Goal: Task Accomplishment & Management: Manage account settings

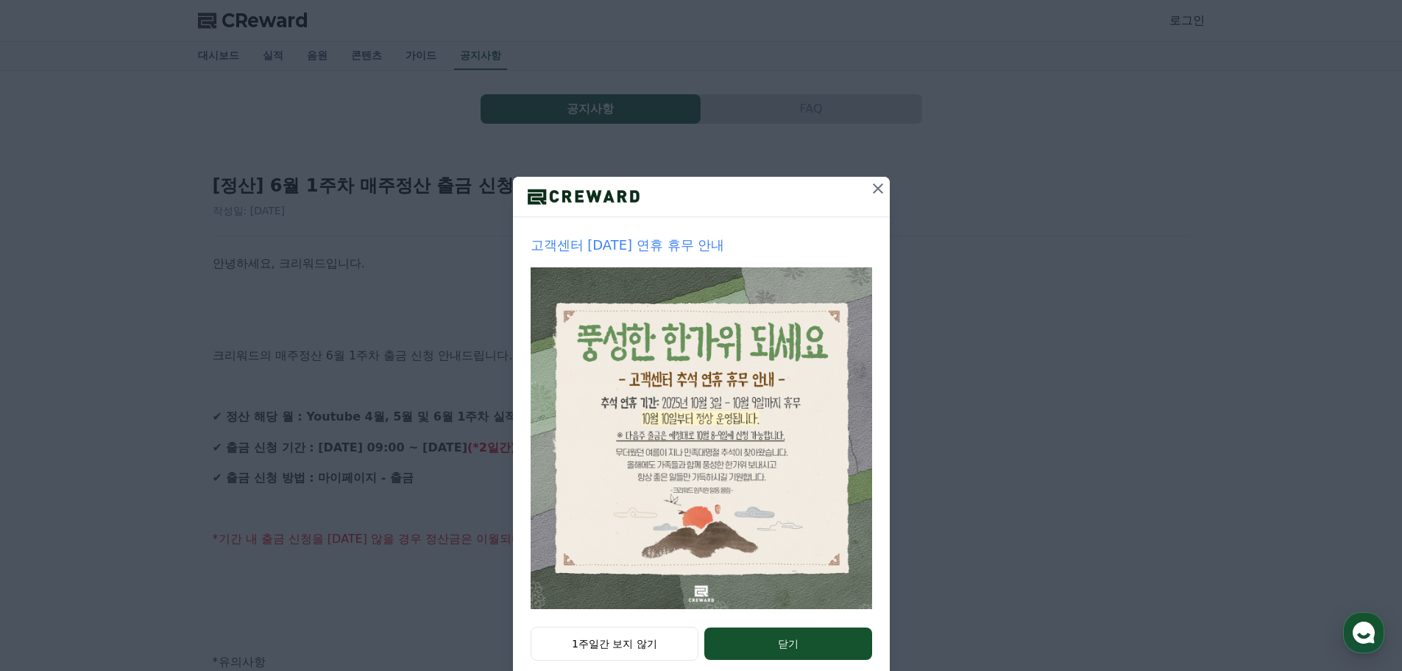
click at [869, 187] on icon at bounding box center [878, 189] width 18 height 18
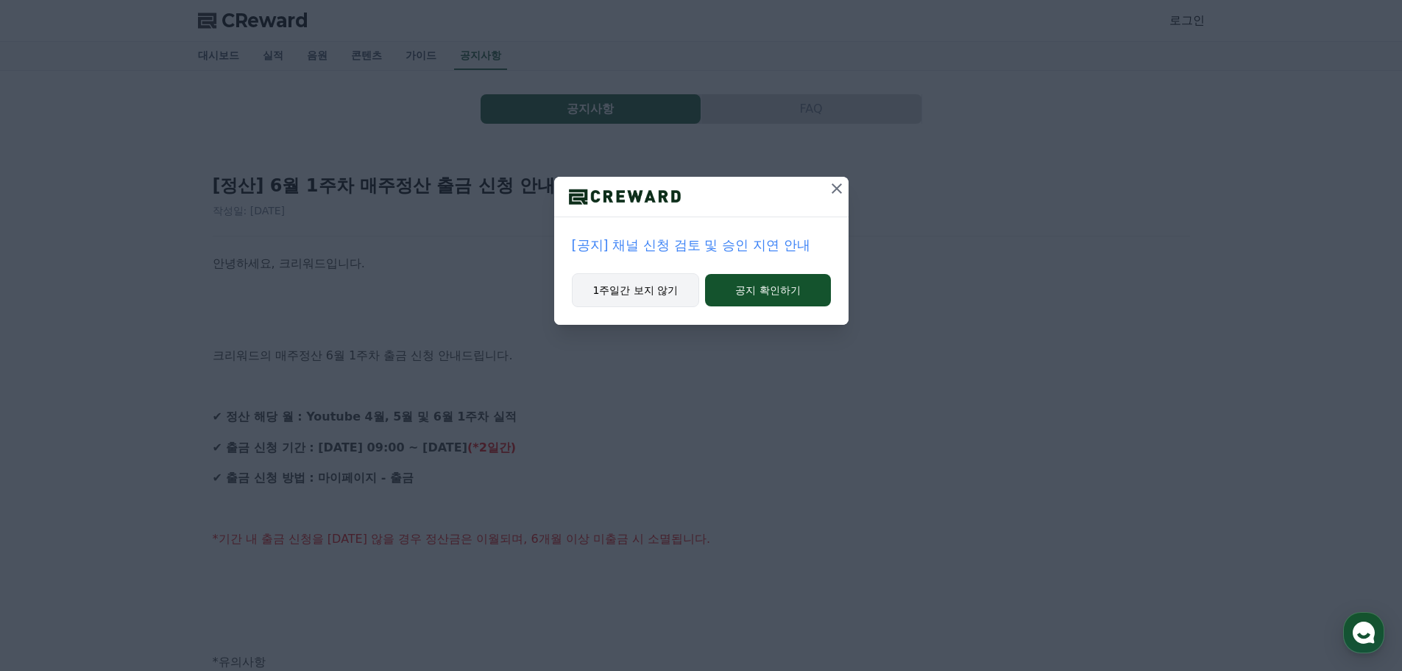
click at [664, 290] on button "1주일간 보지 않기" at bounding box center [636, 290] width 128 height 34
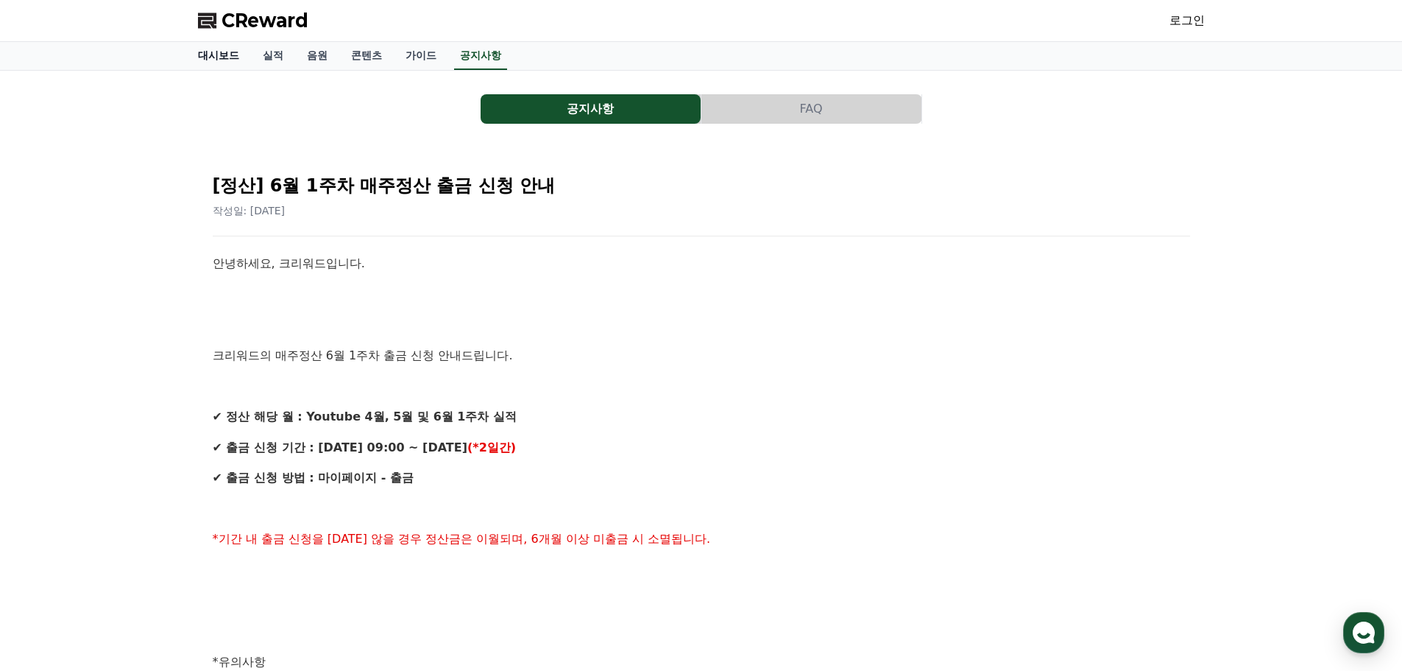
click at [219, 60] on link "대시보드" at bounding box center [218, 56] width 65 height 28
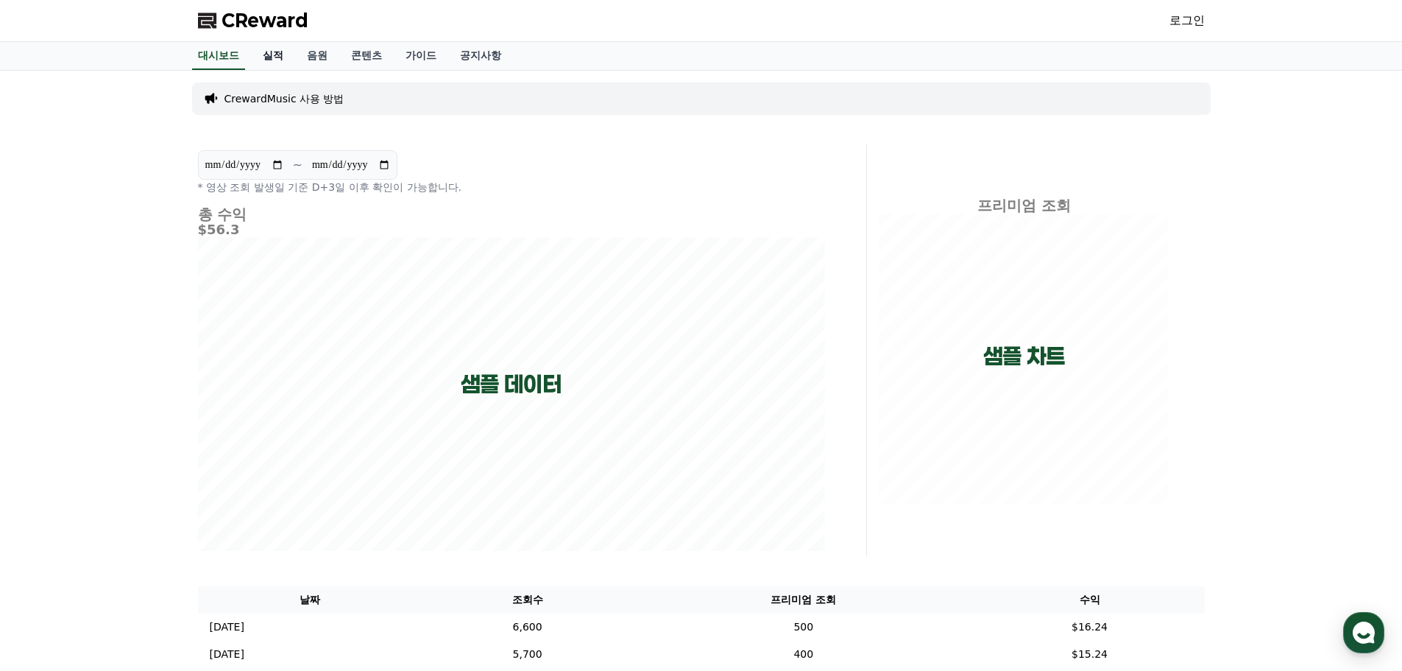
click at [273, 57] on link "실적" at bounding box center [273, 56] width 44 height 28
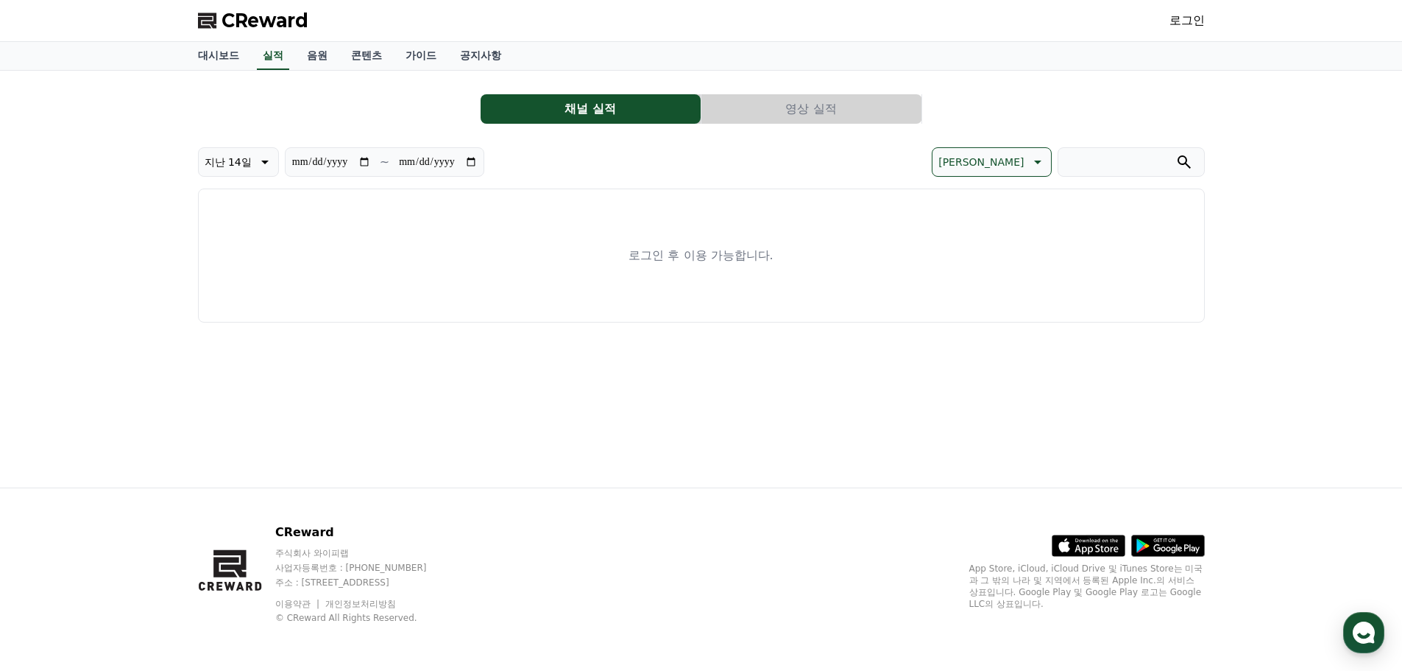
click at [278, 22] on span "CReward" at bounding box center [265, 21] width 87 height 24
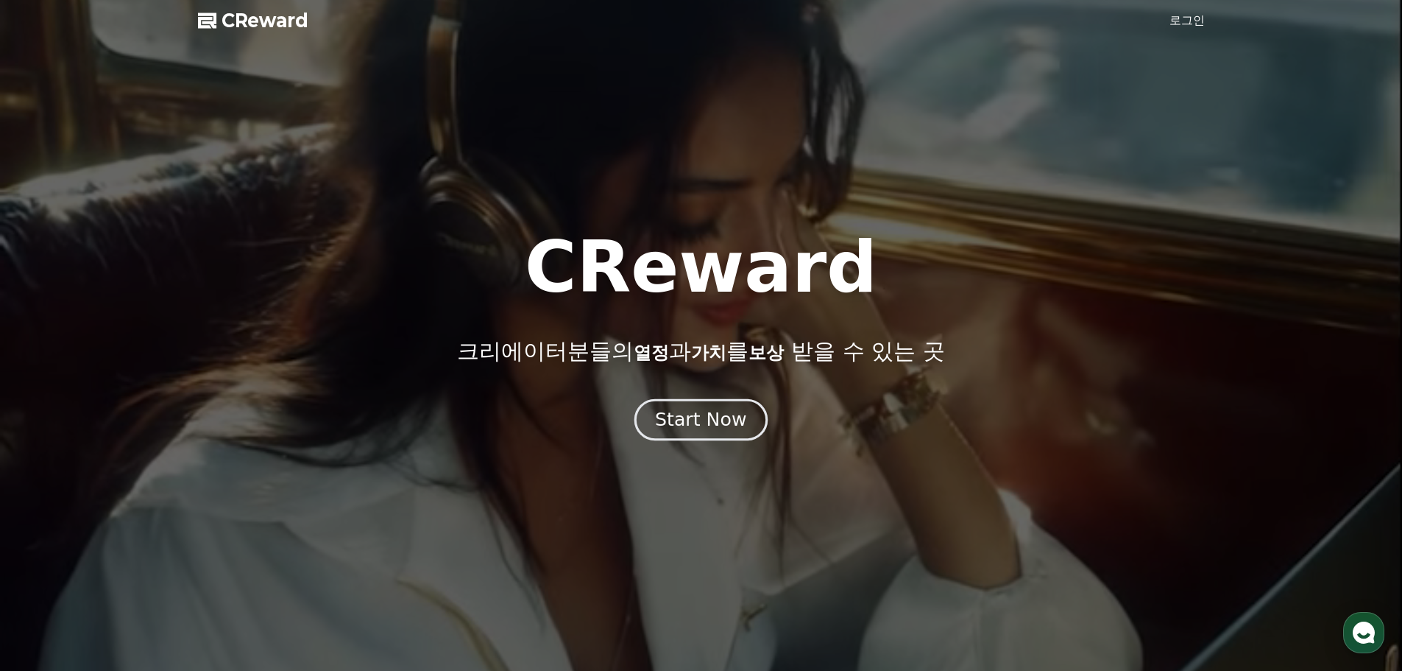
click at [731, 425] on div "Start Now" at bounding box center [700, 419] width 91 height 25
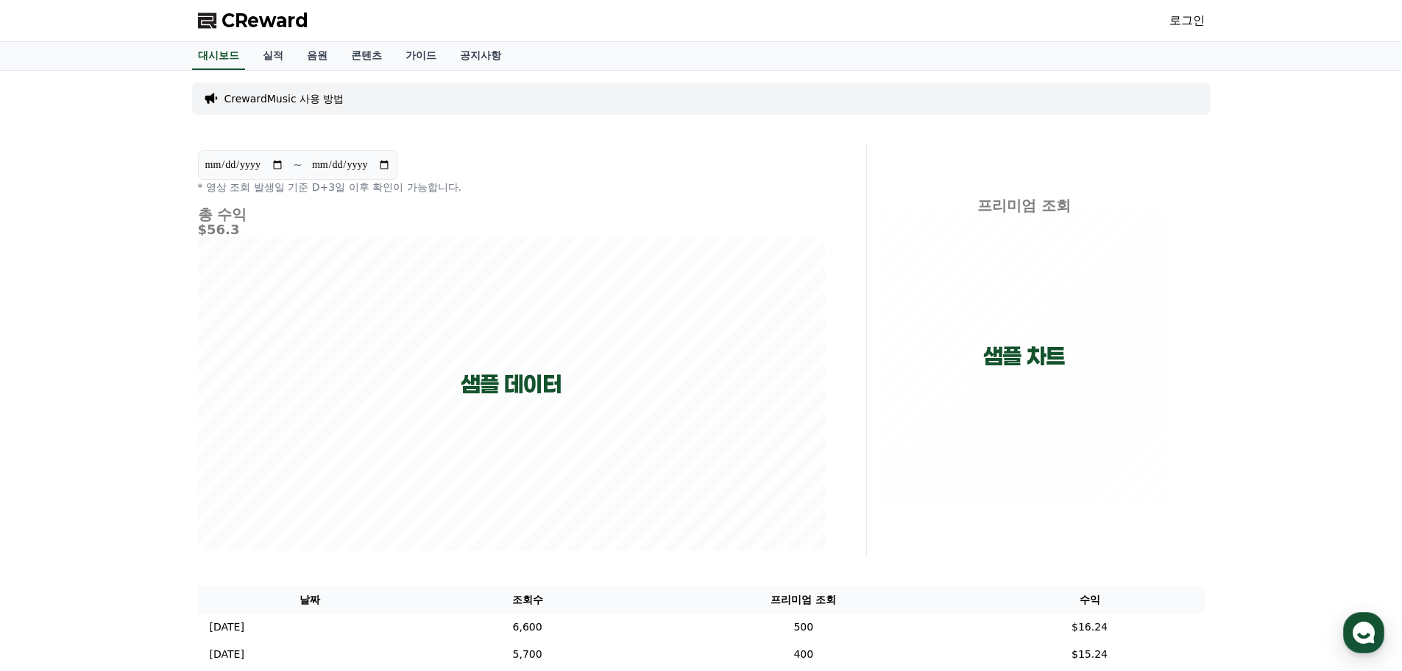
click at [1152, 17] on div "CReward 로그인" at bounding box center [701, 20] width 1031 height 41
click at [1156, 17] on div "CReward 로그인" at bounding box center [701, 20] width 1031 height 41
click at [1181, 15] on link "로그인" at bounding box center [1187, 21] width 35 height 18
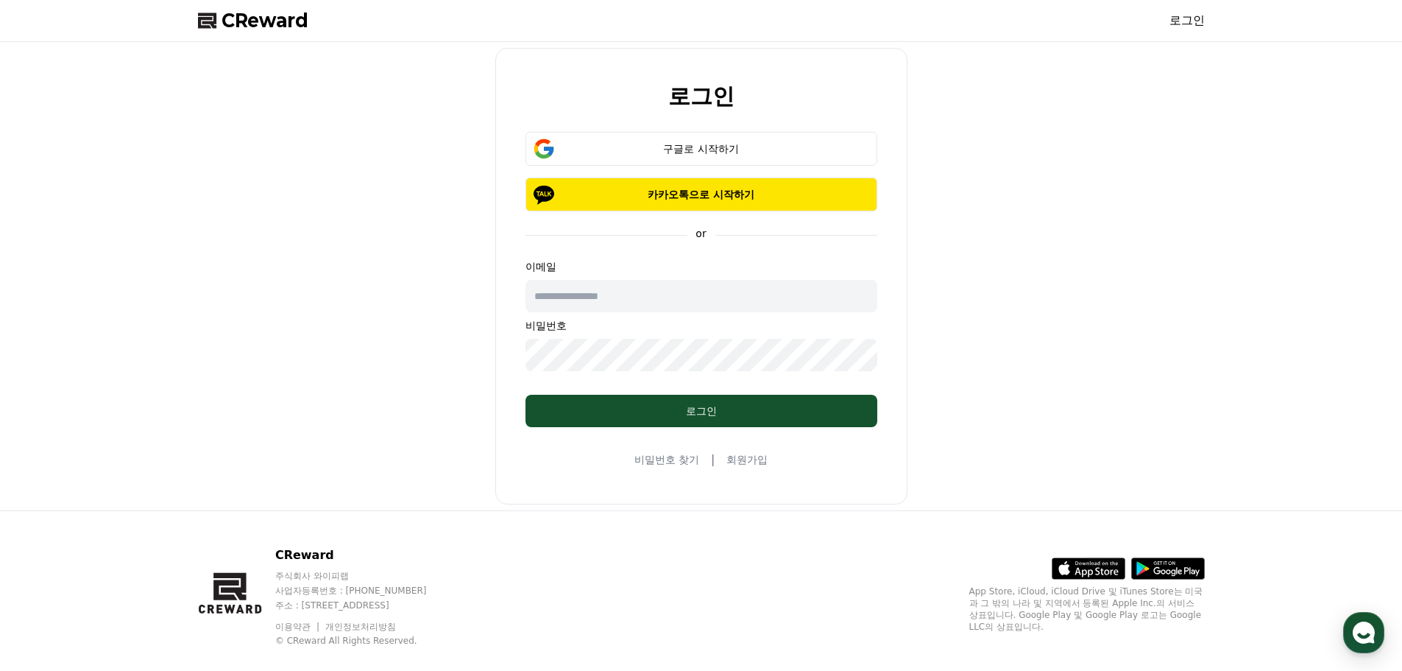
click at [665, 301] on input "text" at bounding box center [702, 296] width 352 height 32
type input "*******"
click at [574, 130] on div "로그인 구글로 시작하기 카카오톡으로 시작하기 or 이메일 ******* 비밀번호 로그인 비밀번호 찾기 | 회원가입" at bounding box center [701, 276] width 412 height 456
click at [579, 143] on div "구글로 시작하기" at bounding box center [701, 148] width 309 height 15
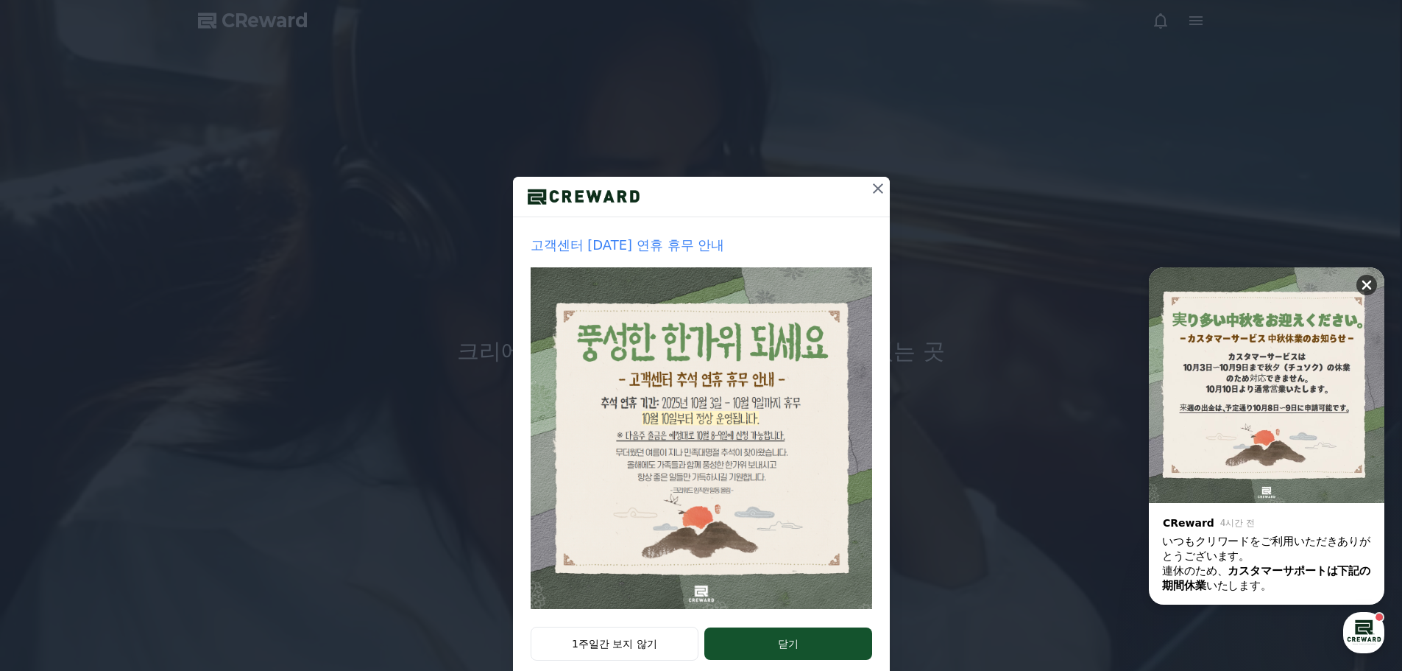
click at [1378, 283] on div "닫기" at bounding box center [1371, 281] width 28 height 28
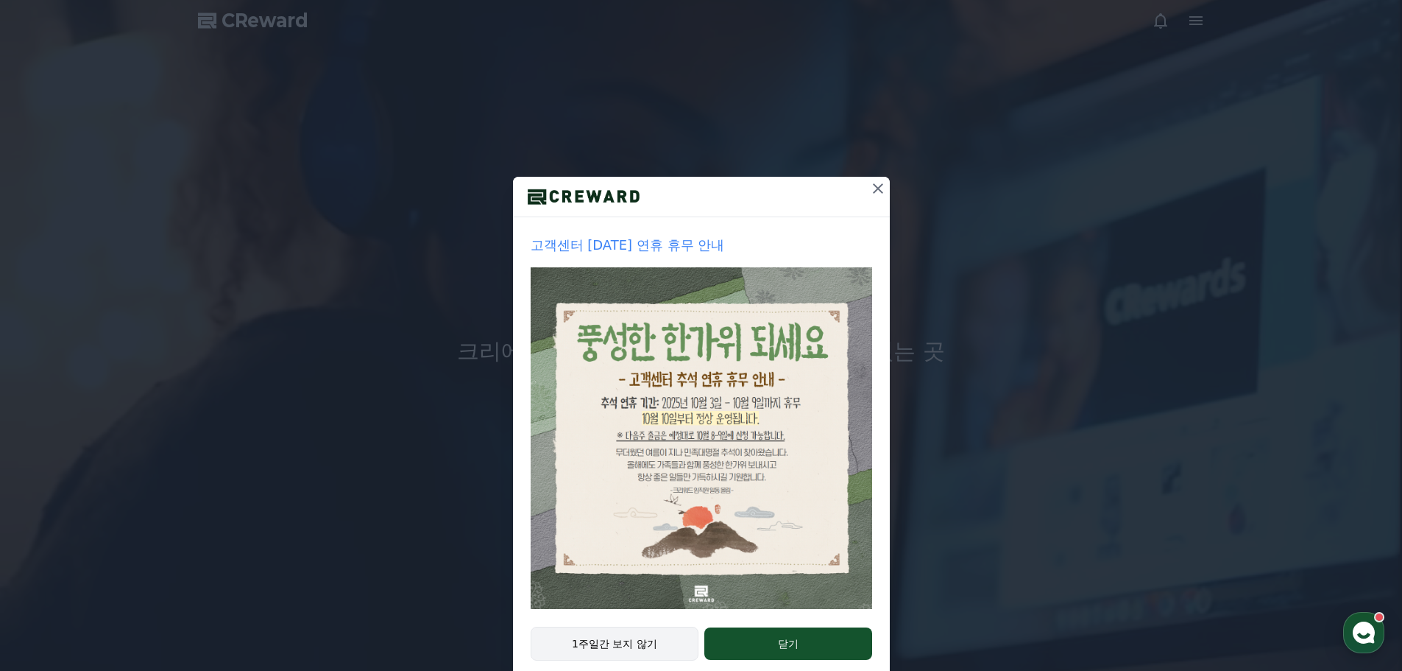
click at [648, 644] on button "1주일간 보지 않기" at bounding box center [615, 643] width 169 height 34
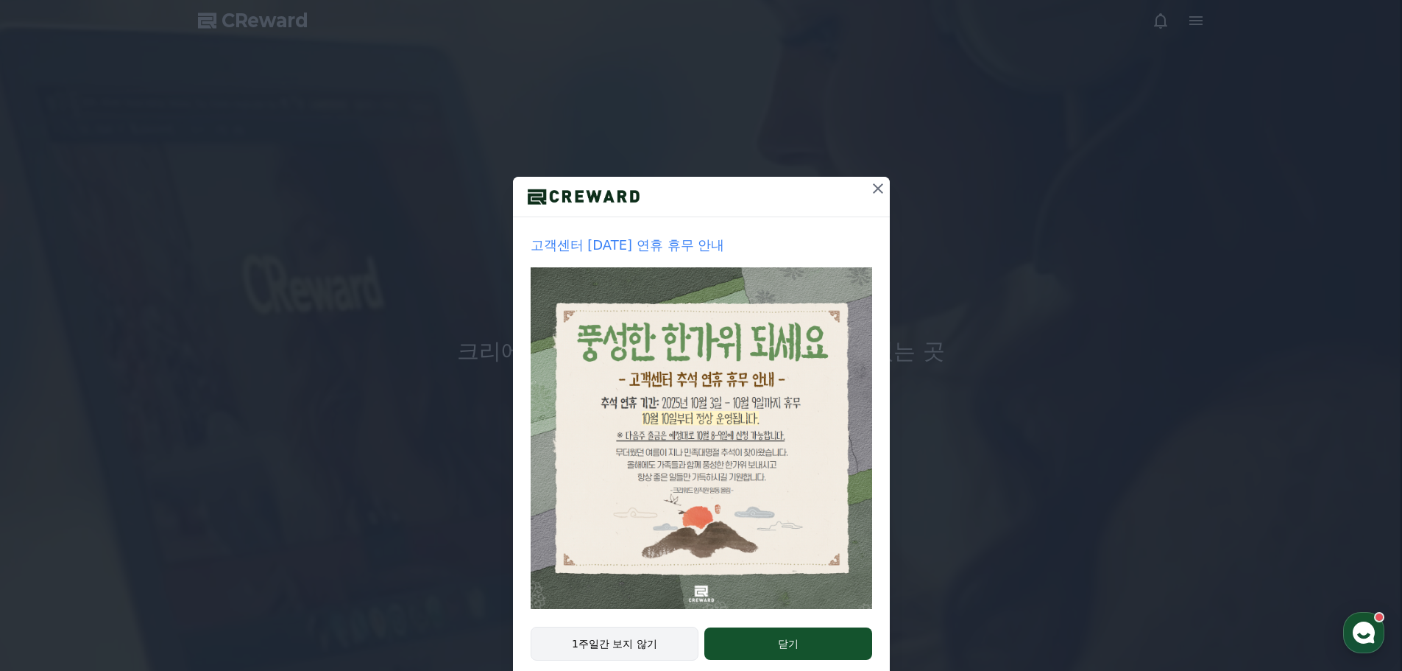
click at [651, 643] on button "1주일간 보지 않기" at bounding box center [615, 643] width 169 height 34
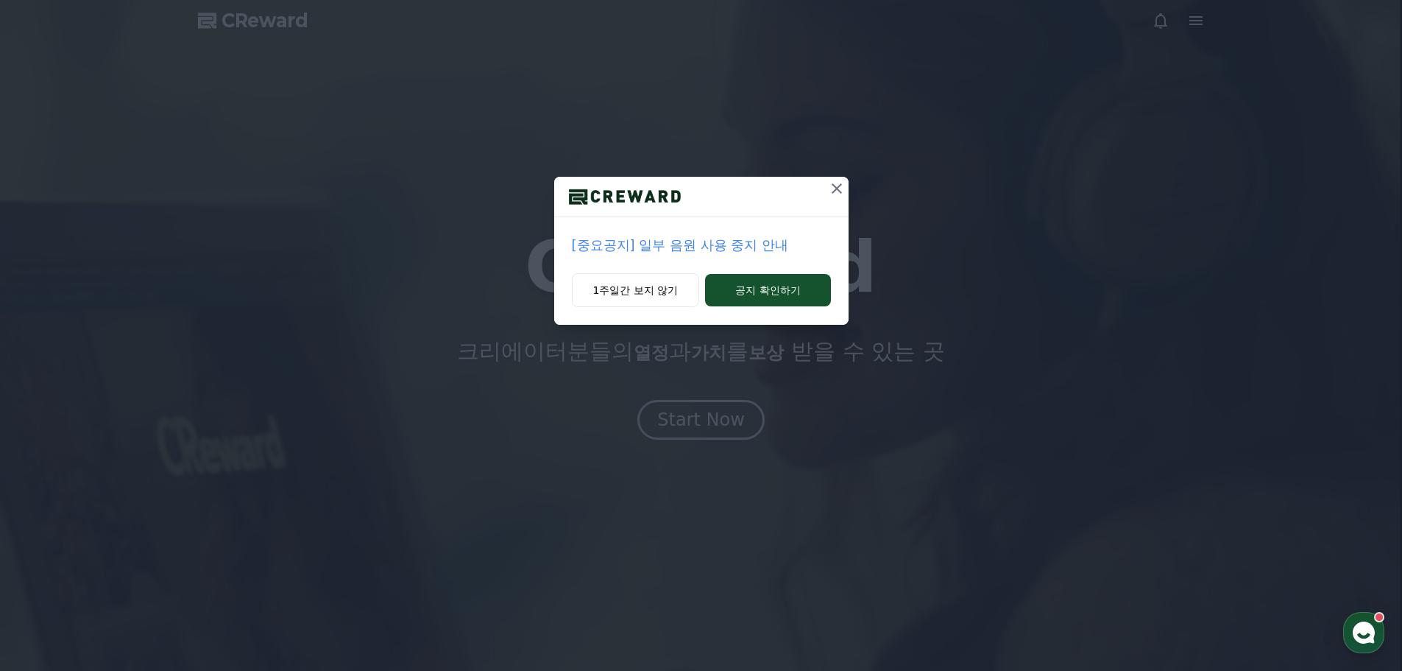
click at [833, 185] on icon at bounding box center [837, 188] width 10 height 10
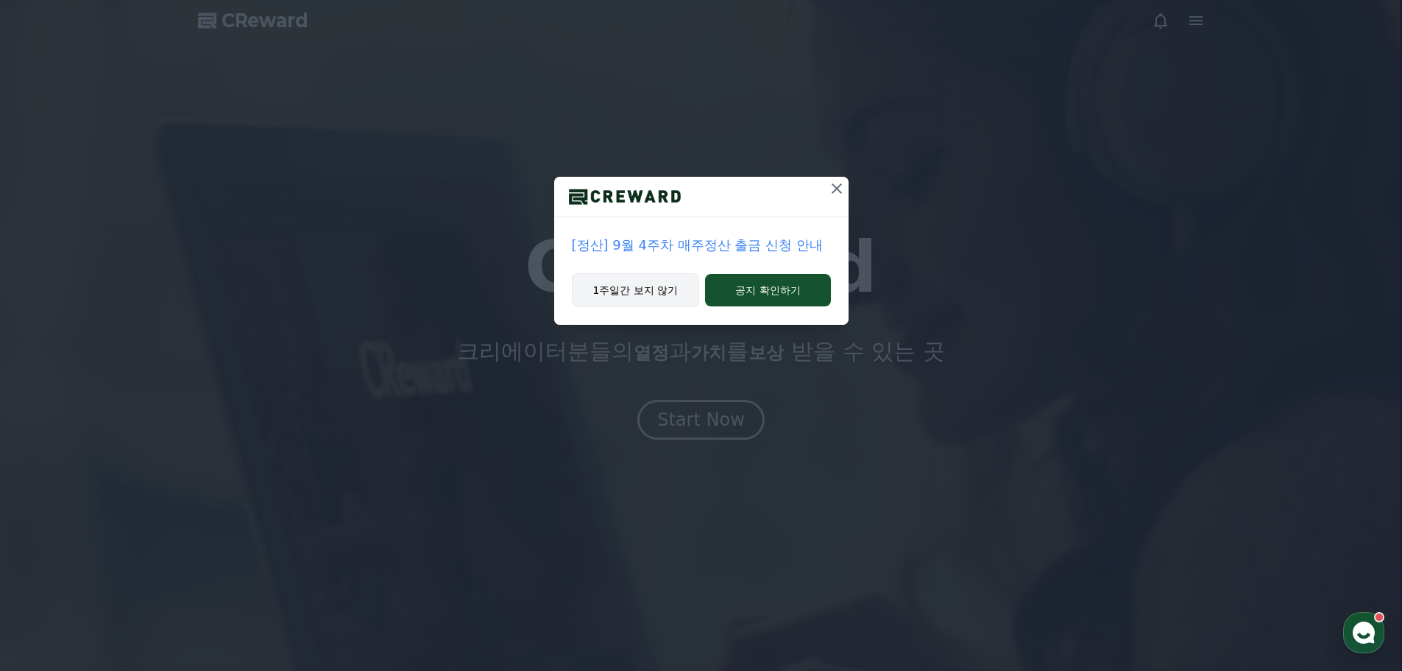
click at [679, 299] on button "1주일간 보지 않기" at bounding box center [636, 290] width 128 height 34
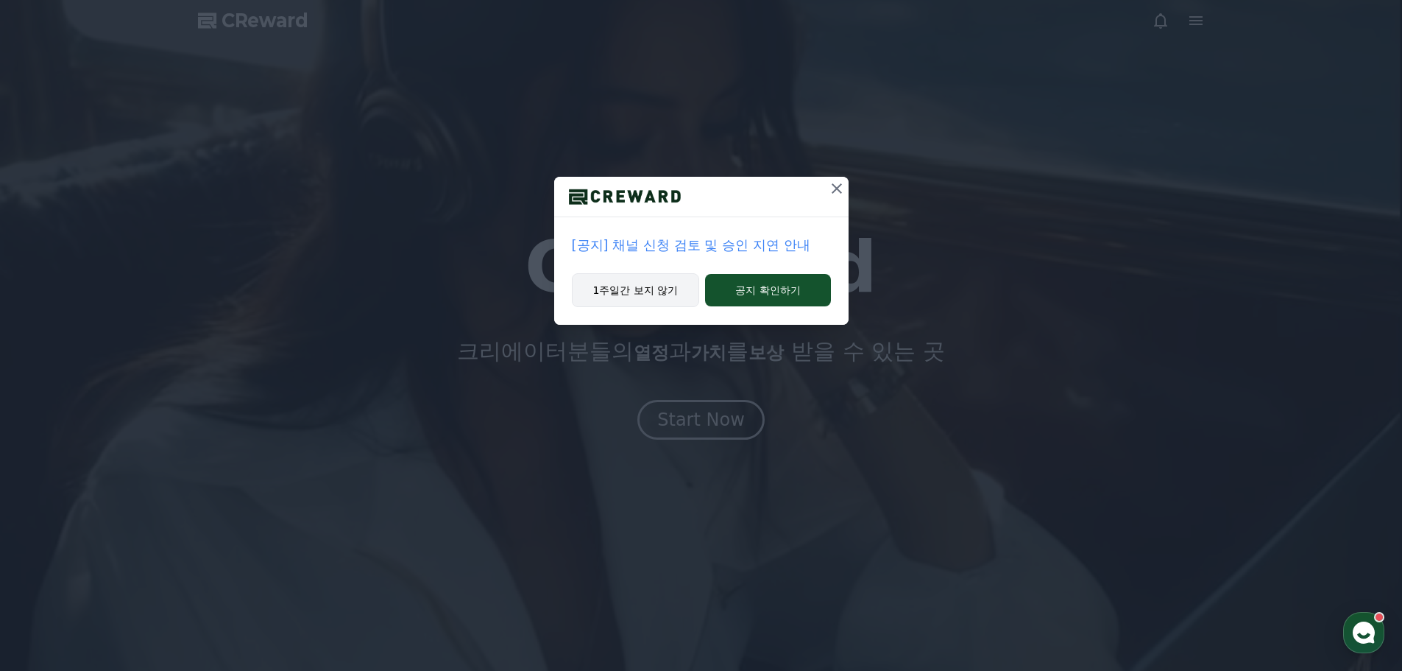
click at [668, 293] on button "1주일간 보지 않기" at bounding box center [636, 290] width 128 height 34
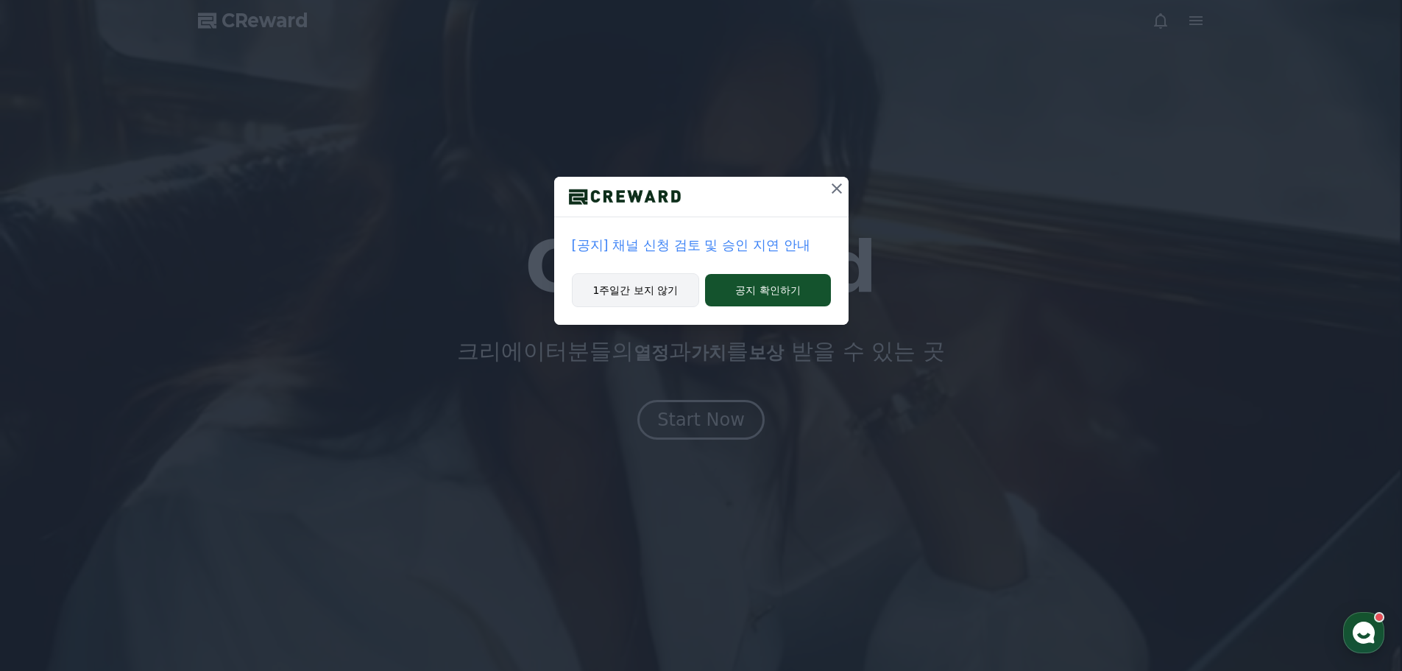
click at [668, 293] on h1 "CReward" at bounding box center [701, 267] width 353 height 71
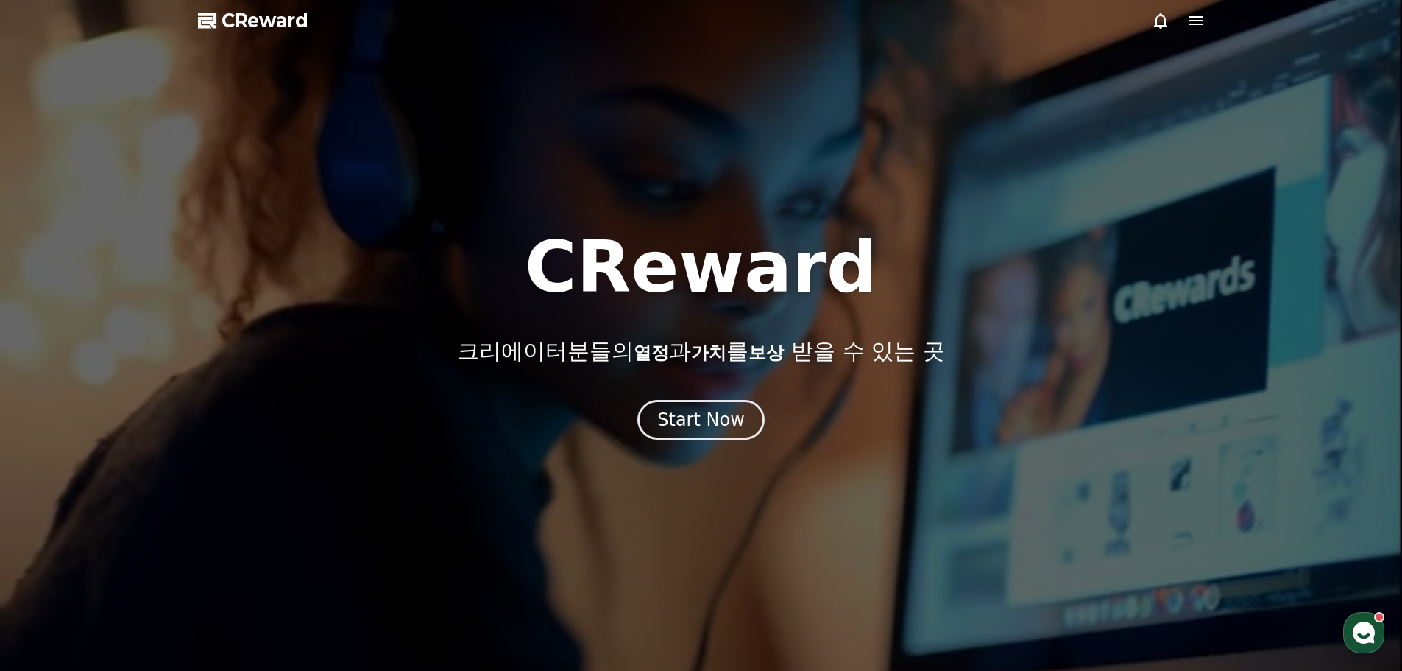
click at [1097, 179] on div at bounding box center [701, 335] width 1402 height 671
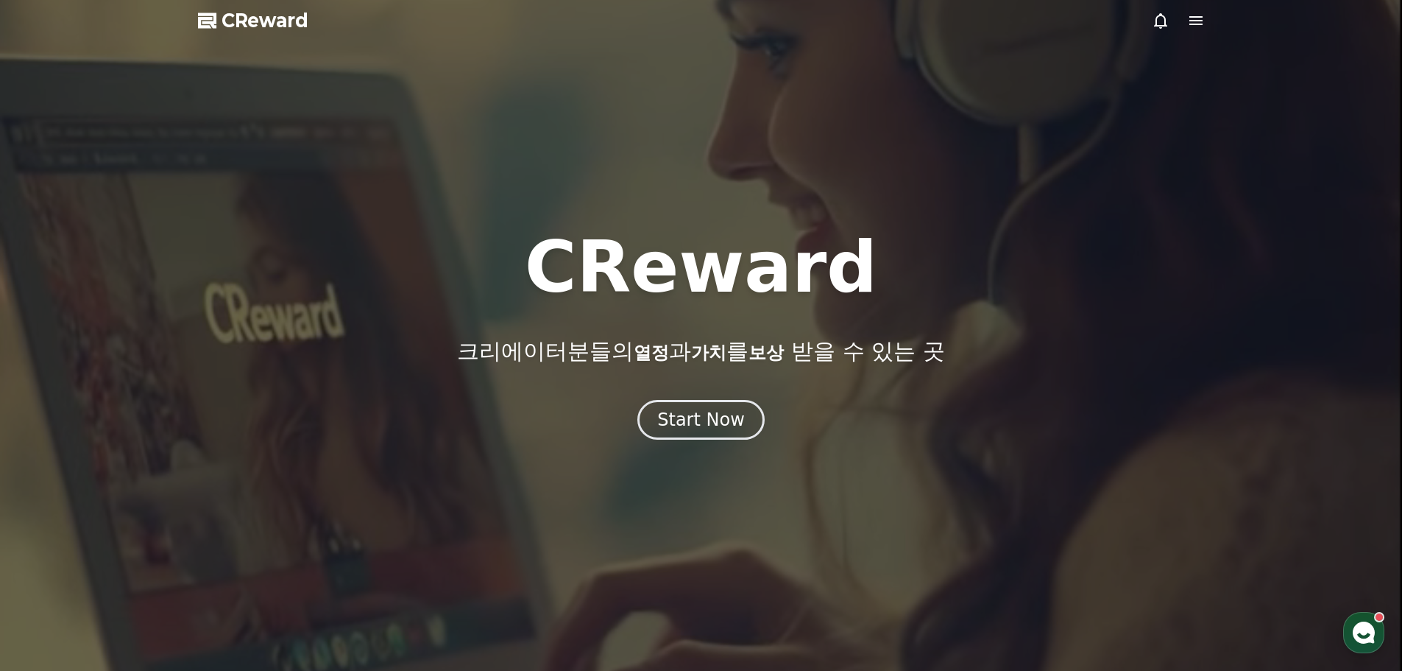
click at [1186, 32] on div at bounding box center [701, 335] width 1402 height 671
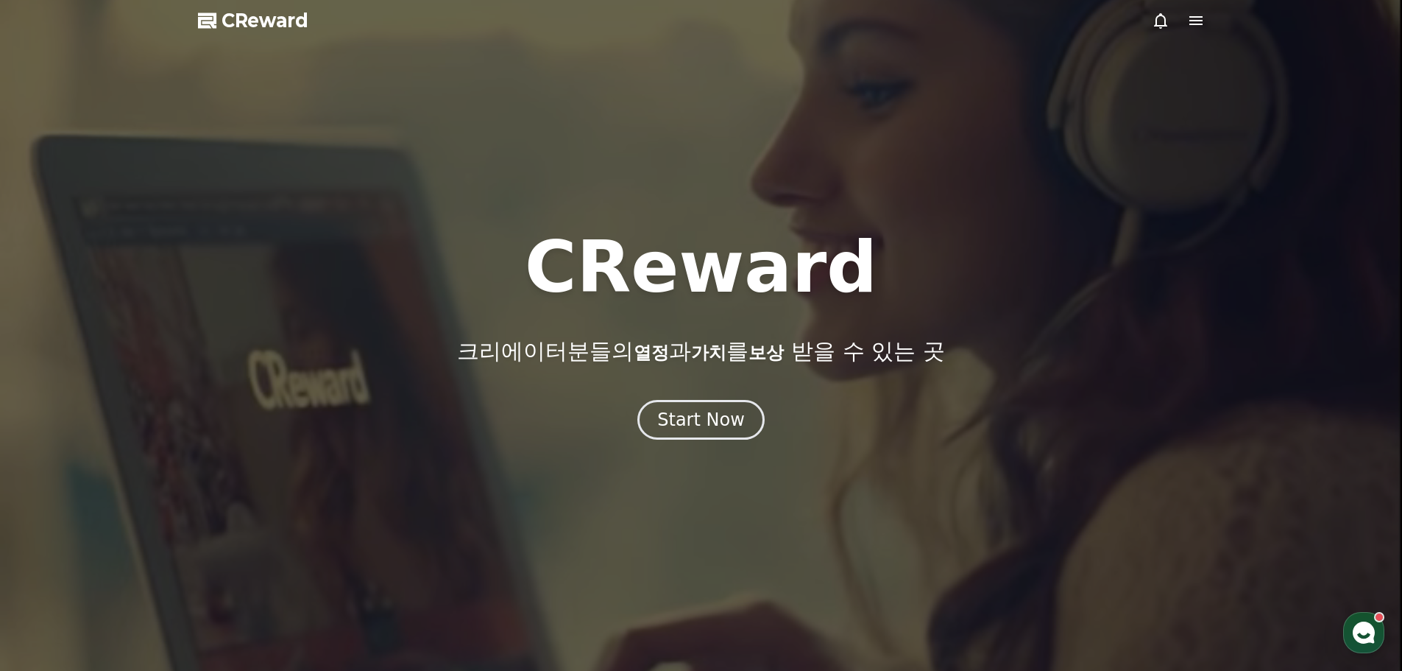
click at [1192, 21] on icon at bounding box center [1196, 21] width 18 height 18
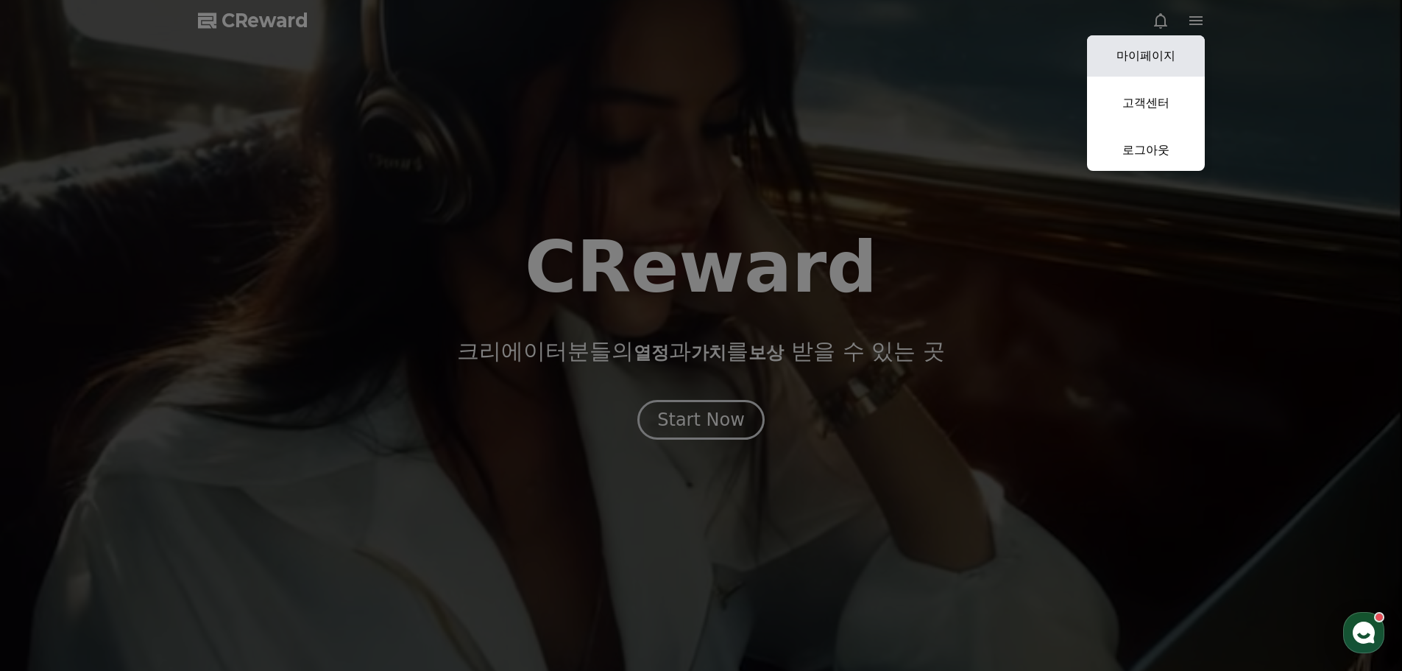
click at [1164, 64] on link "마이페이지" at bounding box center [1146, 55] width 118 height 41
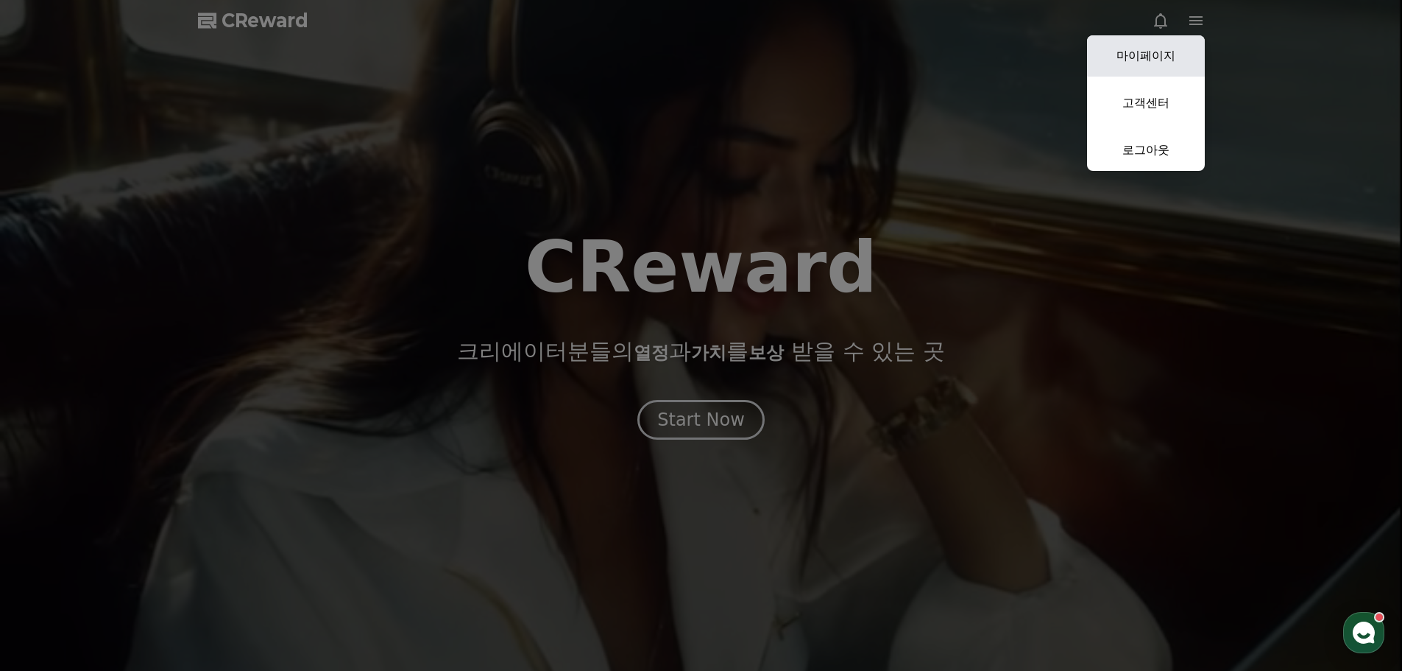
select select "**********"
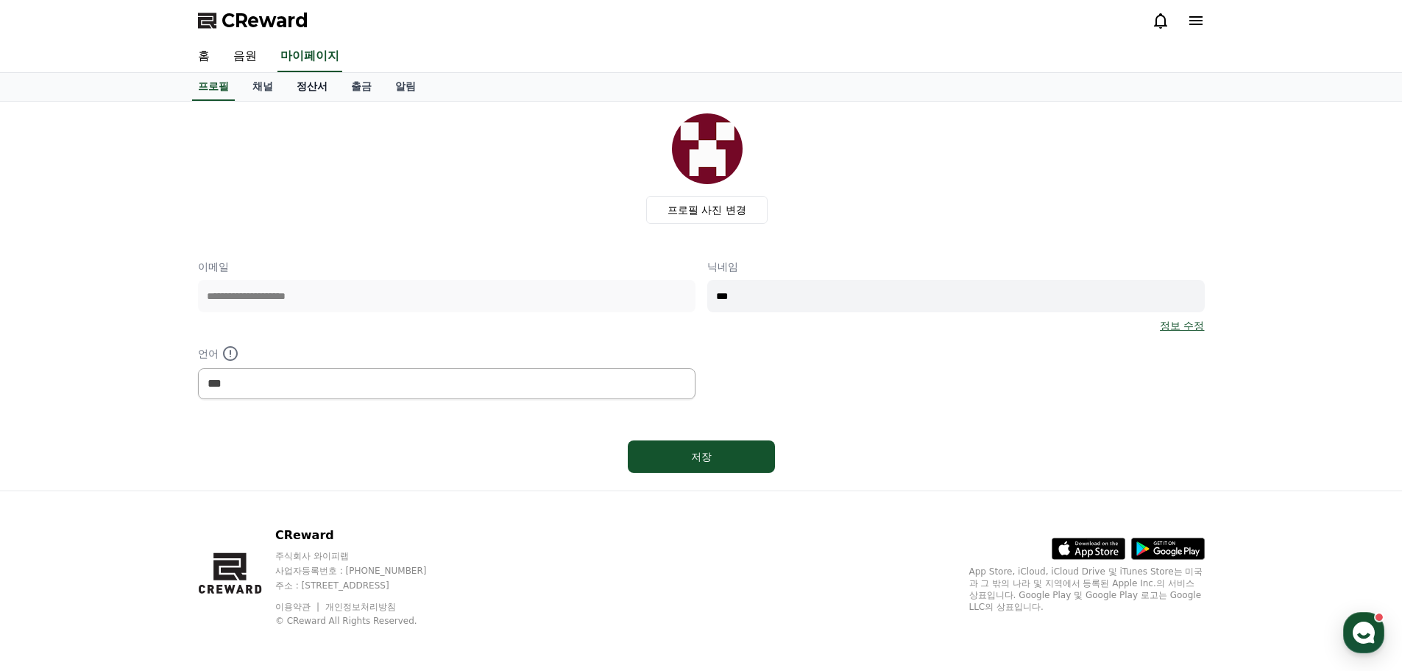
click at [324, 87] on link "정산서" at bounding box center [312, 87] width 54 height 28
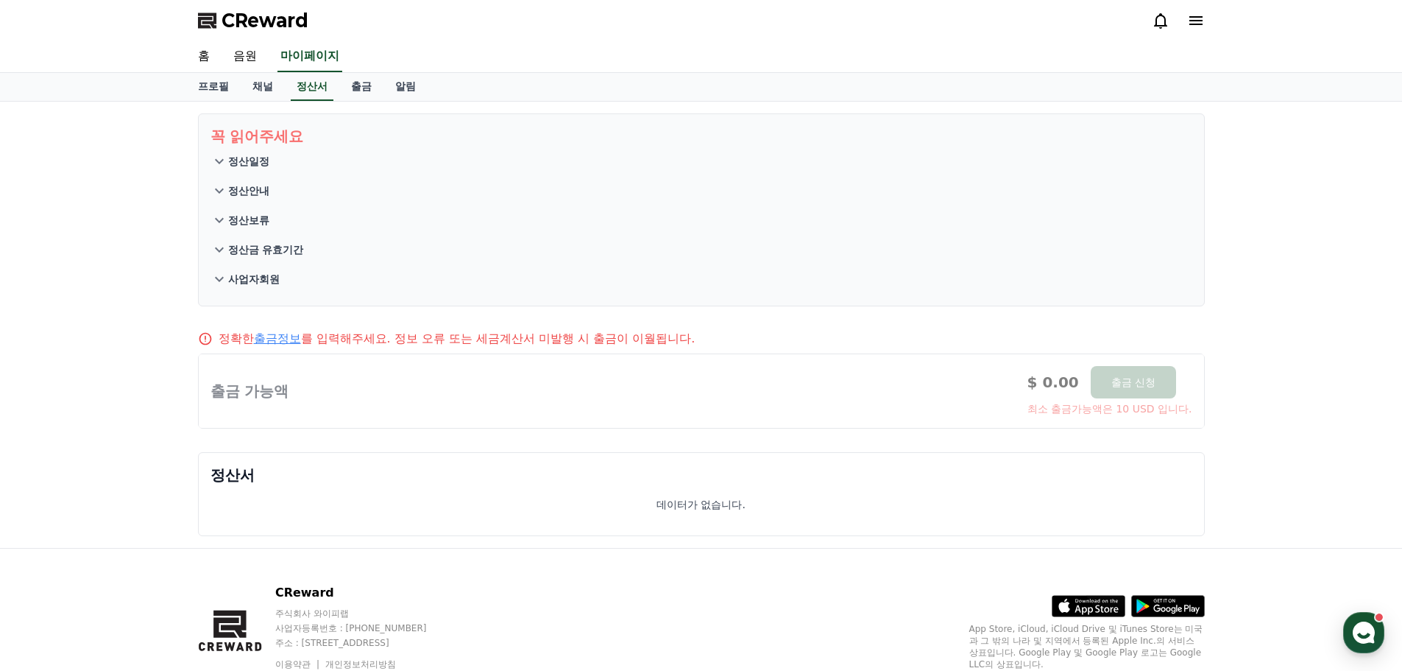
scroll to position [60, 0]
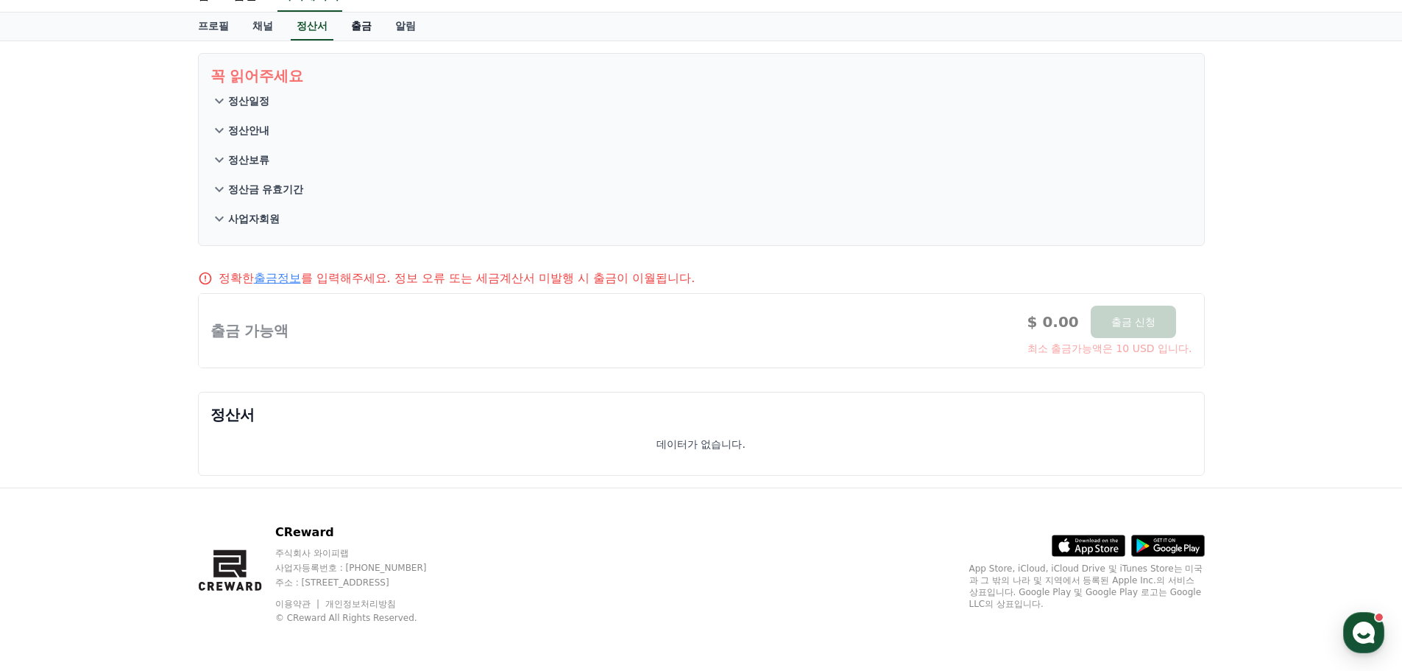
click at [350, 31] on link "출금" at bounding box center [361, 27] width 44 height 28
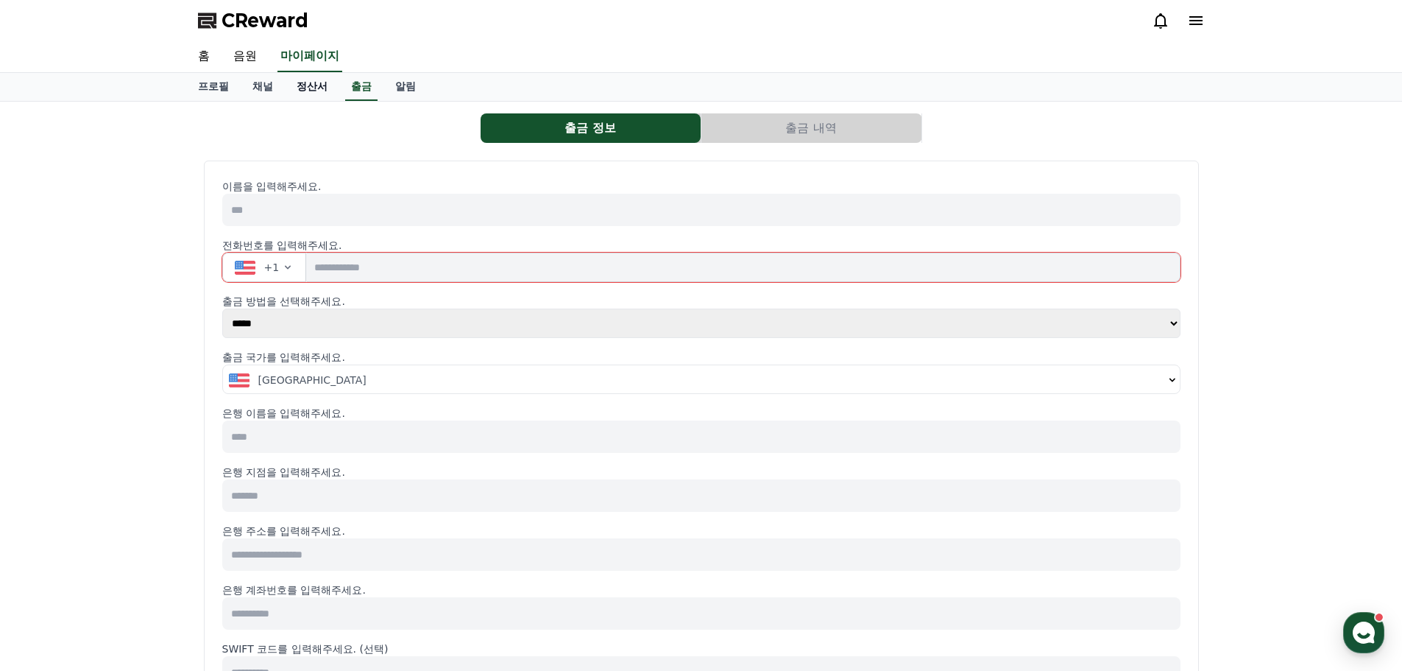
click at [293, 89] on link "정산서" at bounding box center [312, 87] width 54 height 28
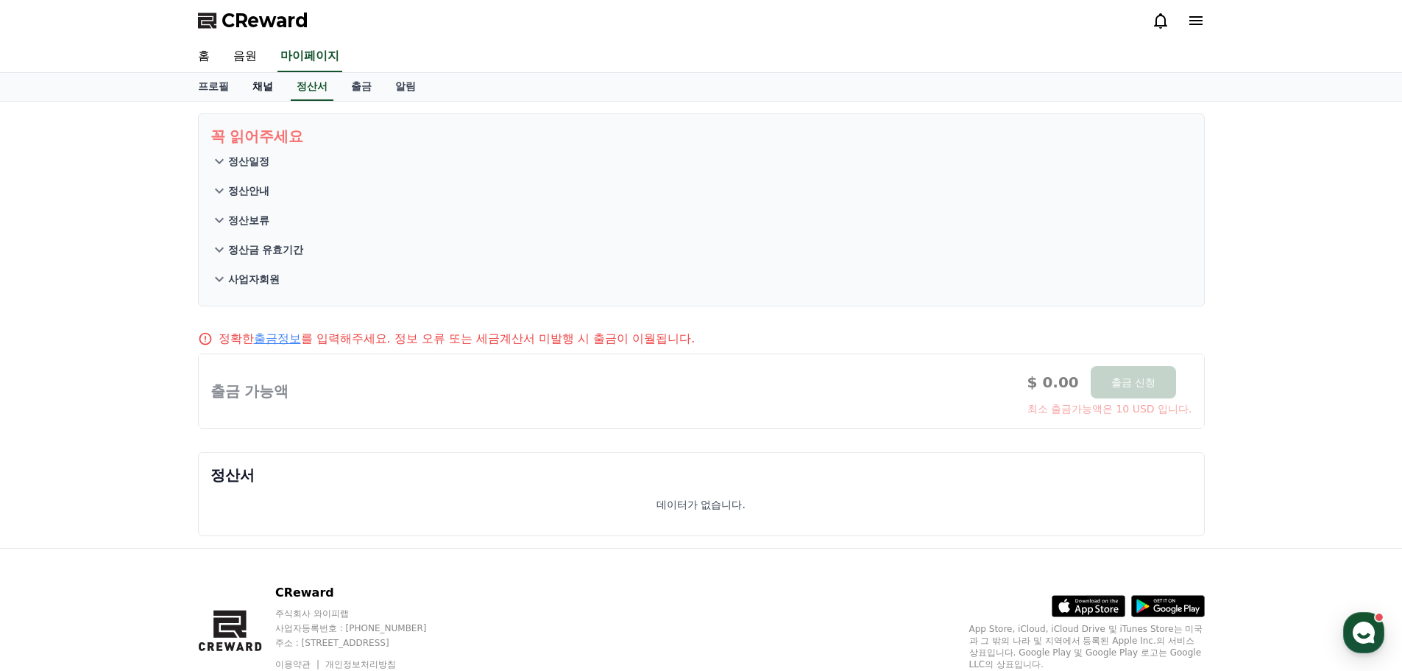
click at [269, 89] on link "채널" at bounding box center [263, 87] width 44 height 28
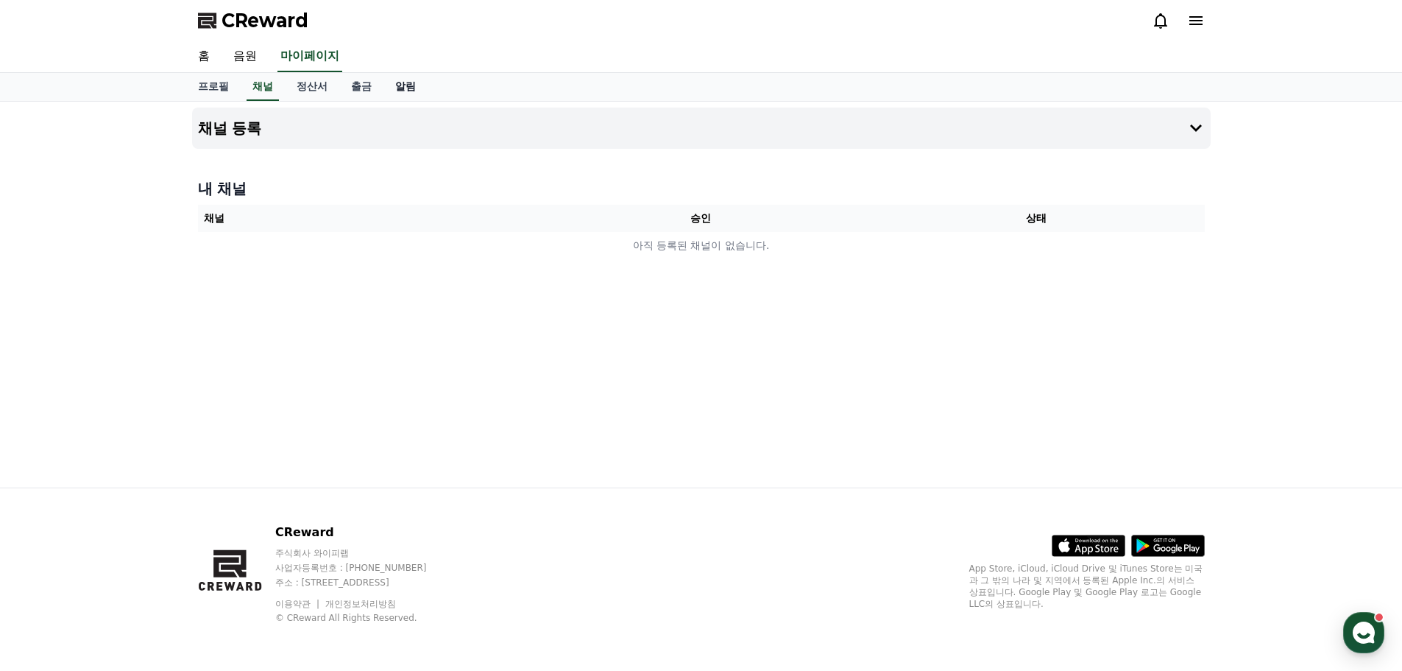
click at [417, 93] on link "알림" at bounding box center [406, 87] width 44 height 28
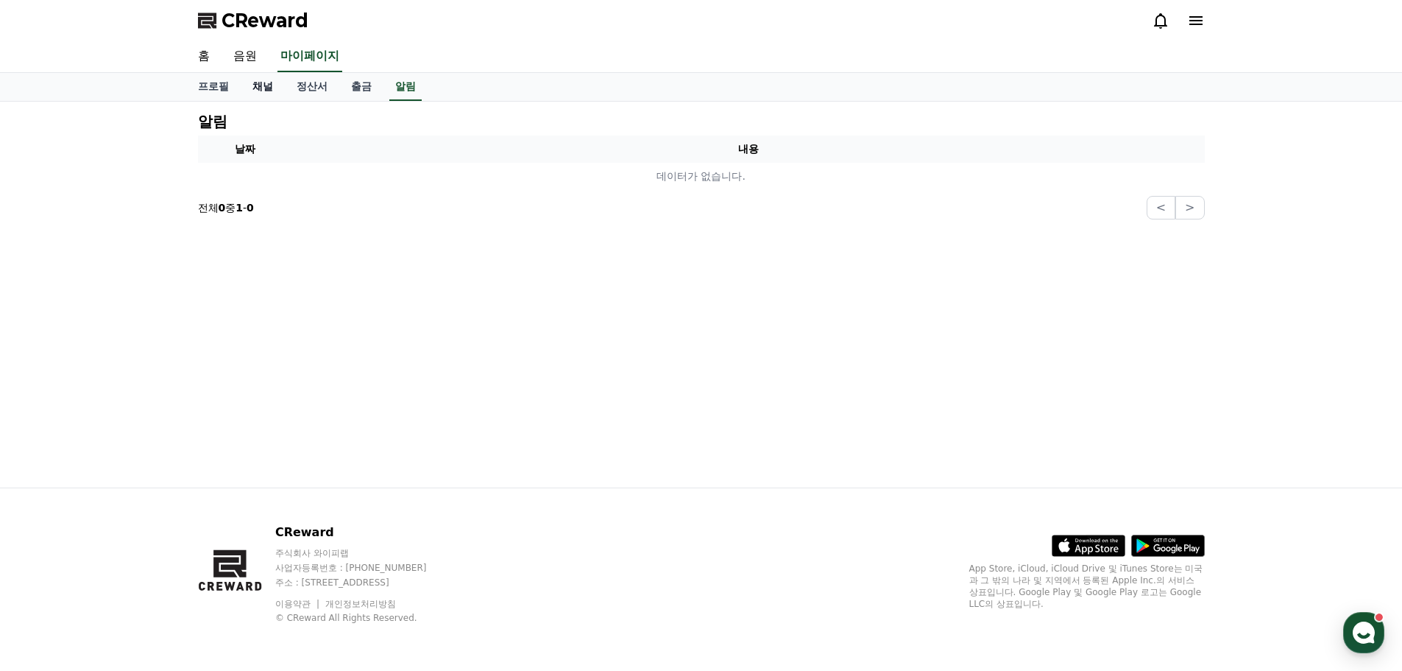
click at [265, 88] on link "채널" at bounding box center [263, 87] width 44 height 28
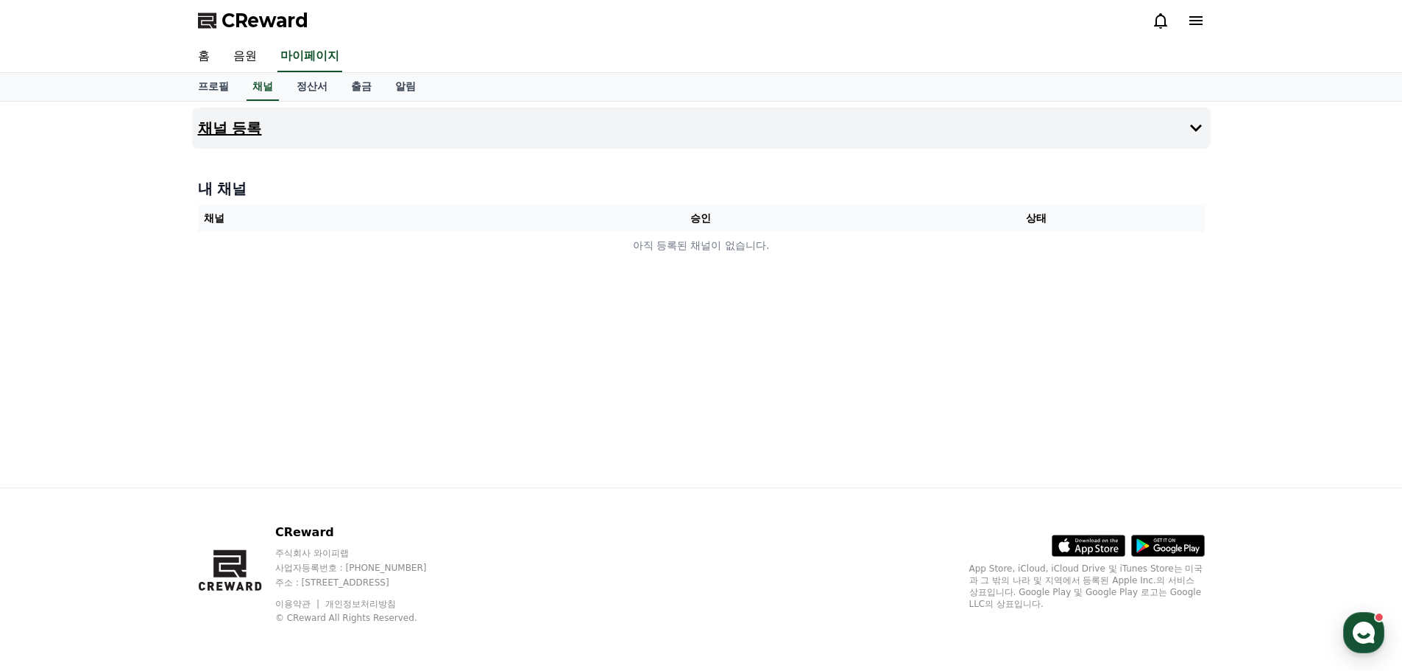
click at [303, 132] on button "채널 등록" at bounding box center [701, 127] width 1019 height 41
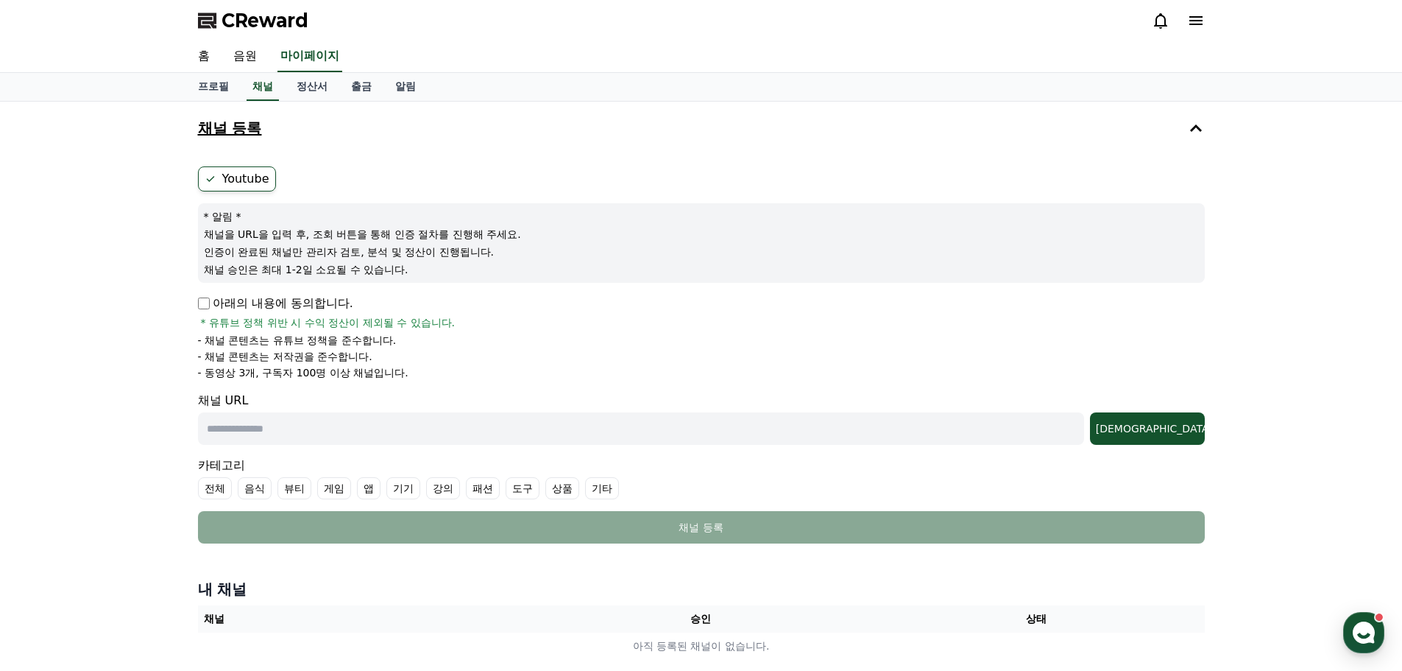
click at [308, 128] on button "채널 등록" at bounding box center [701, 127] width 1019 height 41
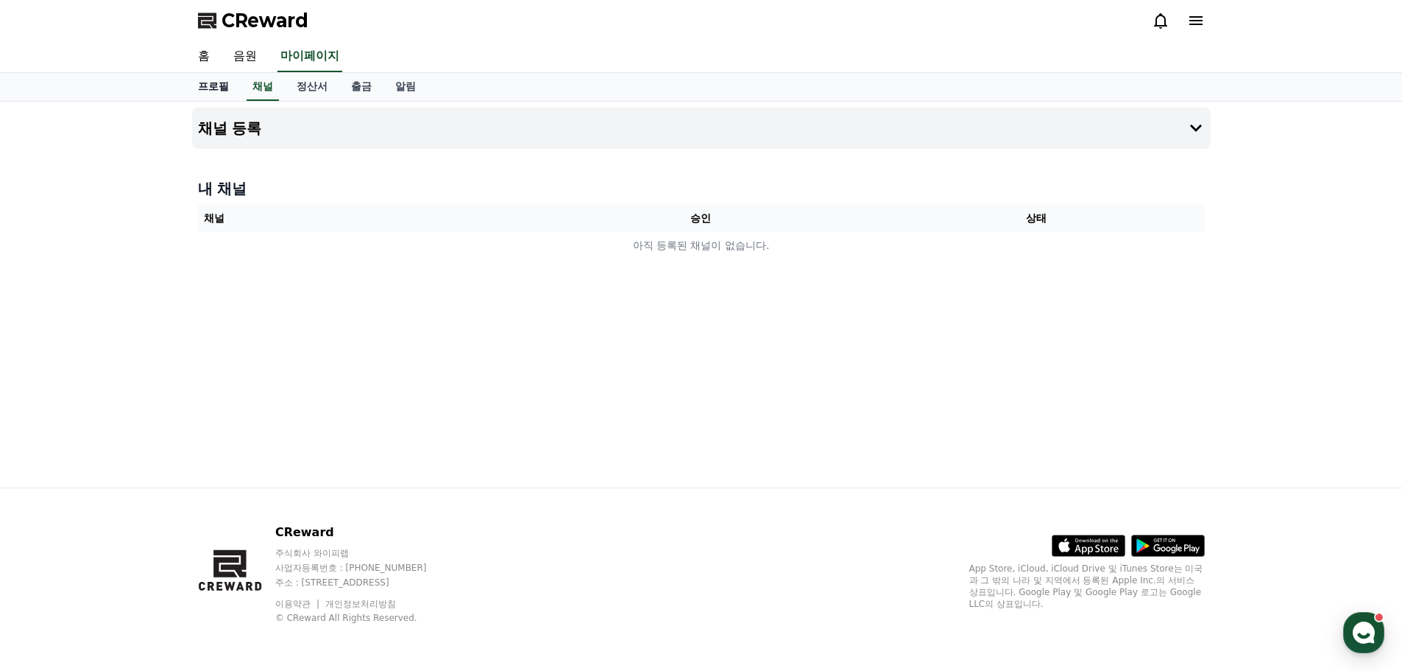
click at [216, 93] on link "프로필" at bounding box center [213, 87] width 54 height 28
select select "**********"
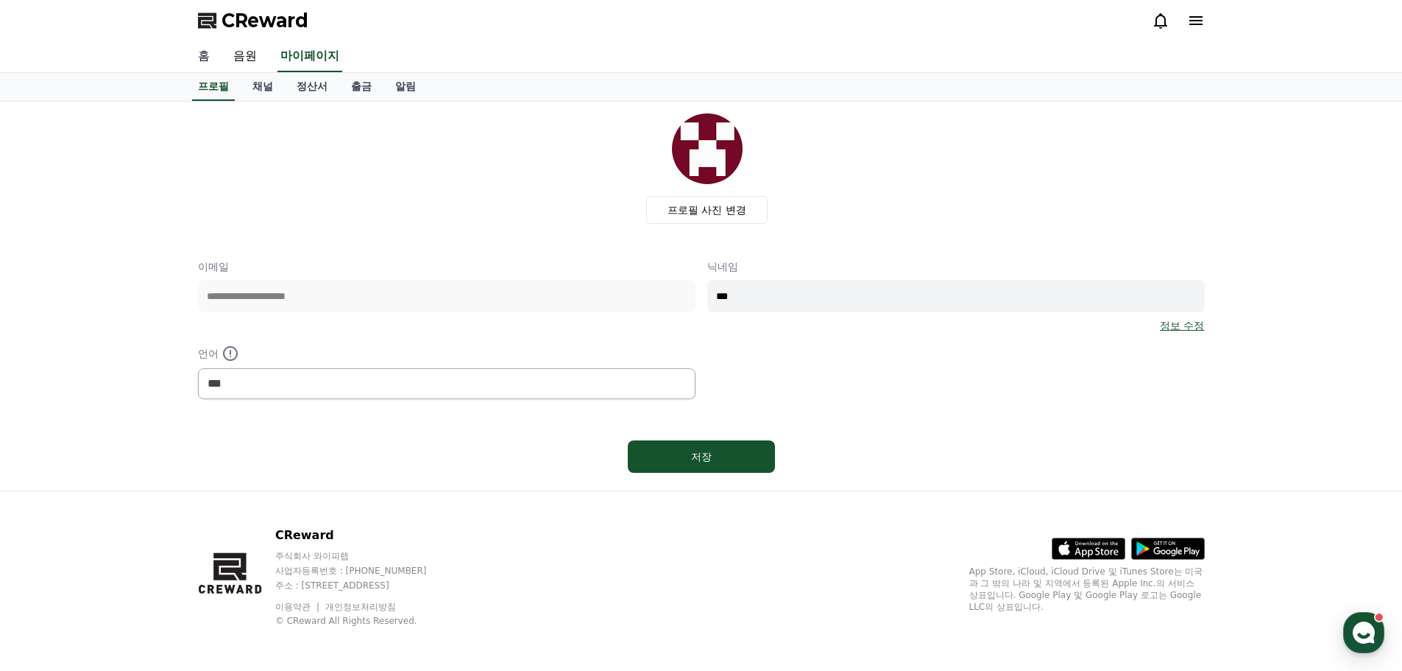
click at [205, 65] on link "홈" at bounding box center [203, 56] width 35 height 31
